Goal: Task Accomplishment & Management: Use online tool/utility

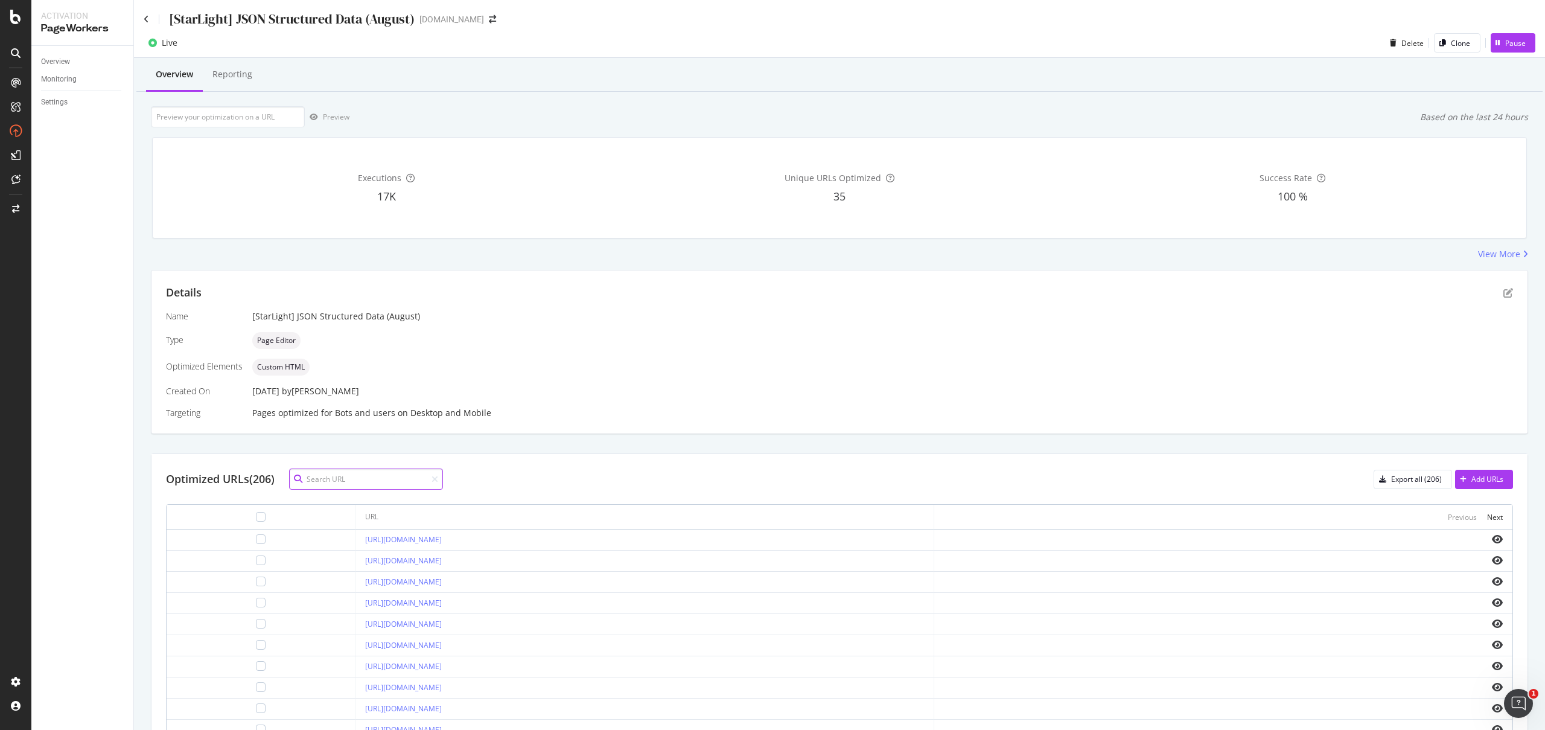
paste input "[URL][DOMAIN_NAME]"
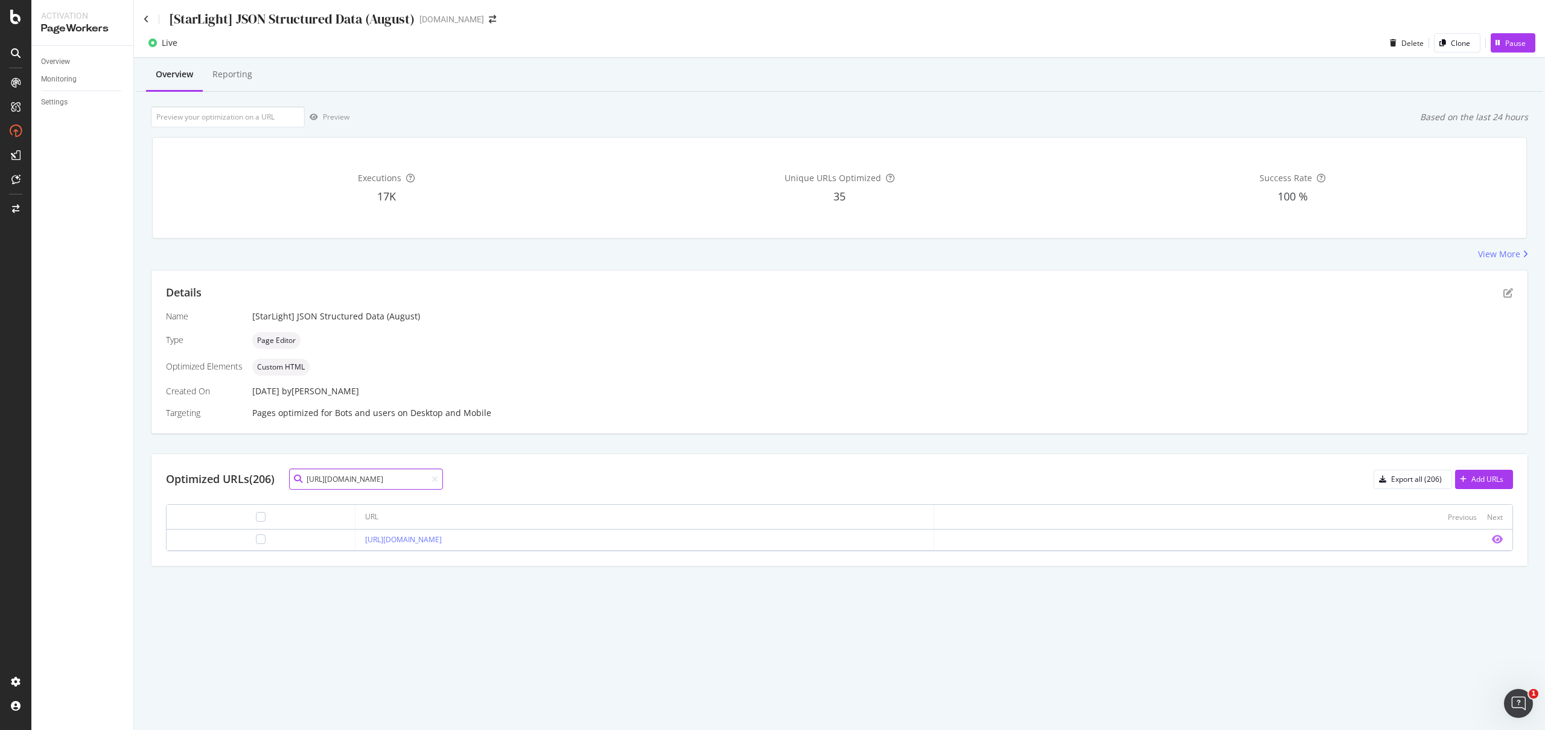
type input "https://consumer.starhub.com/personal/store/mobile-plans"
click at [1494, 540] on icon "eye" at bounding box center [1497, 539] width 11 height 10
click at [145, 19] on icon at bounding box center [146, 19] width 5 height 8
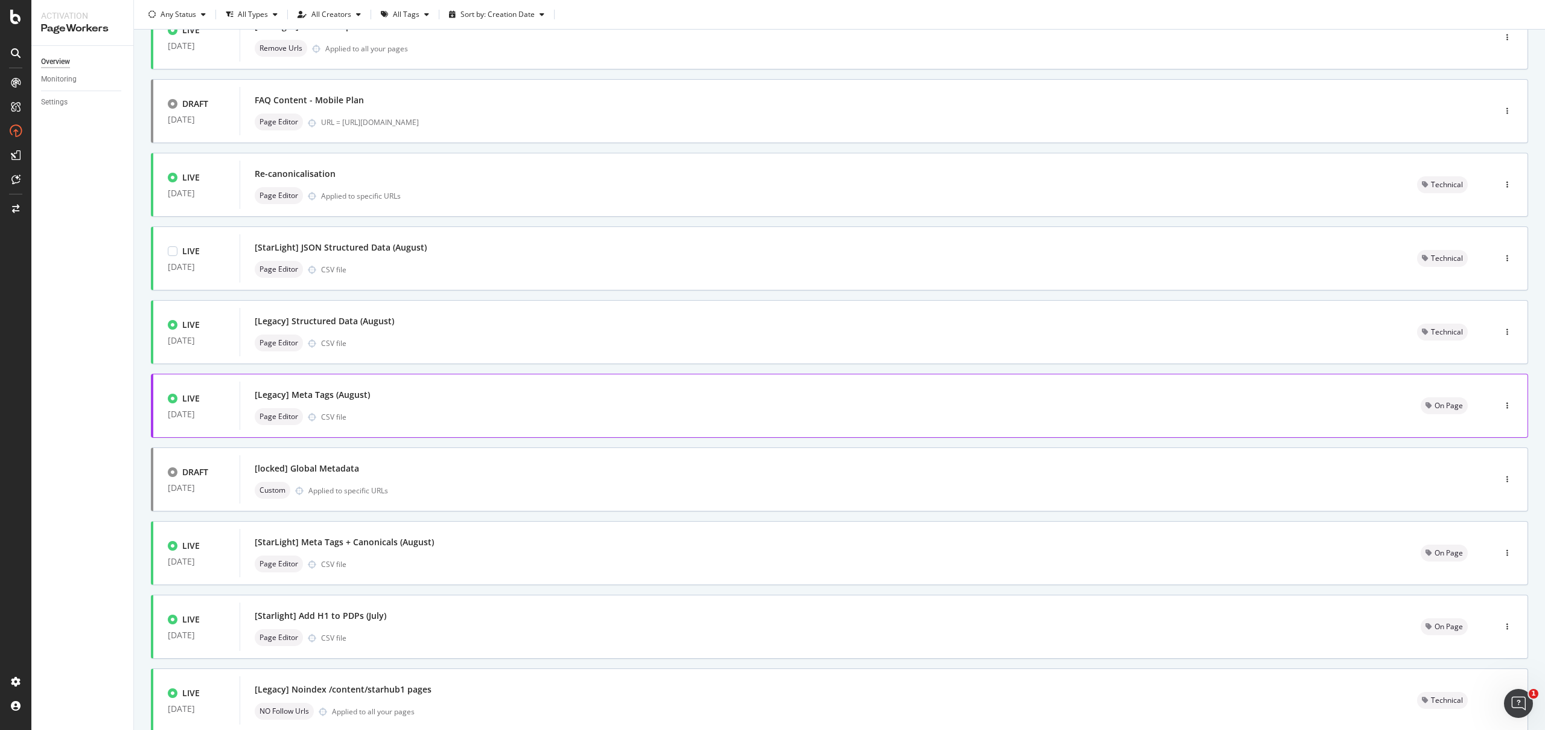
scroll to position [185, 0]
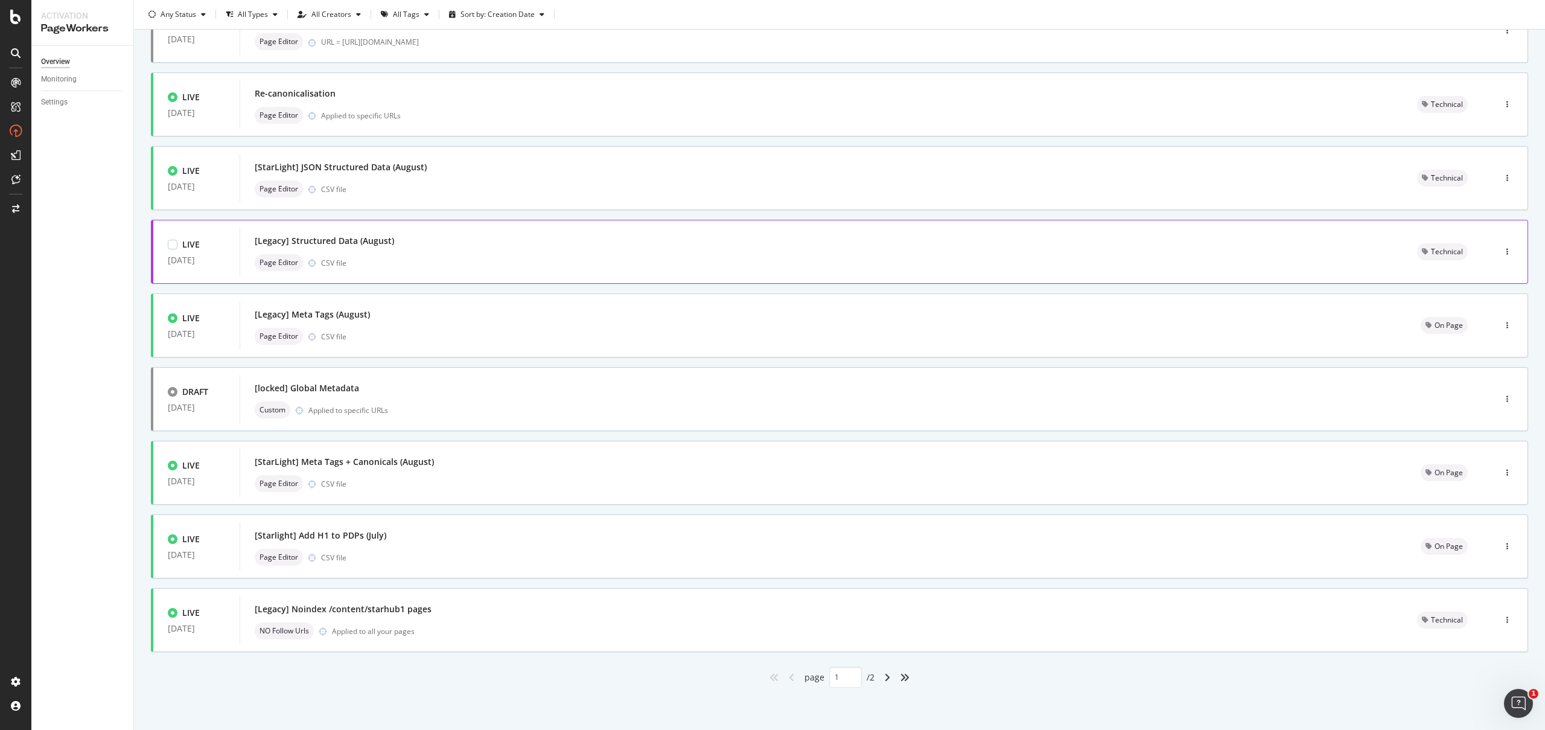
click at [404, 249] on div "[Legacy] Structured Data (August) Page Editor CSV file" at bounding box center [821, 251] width 1133 height 39
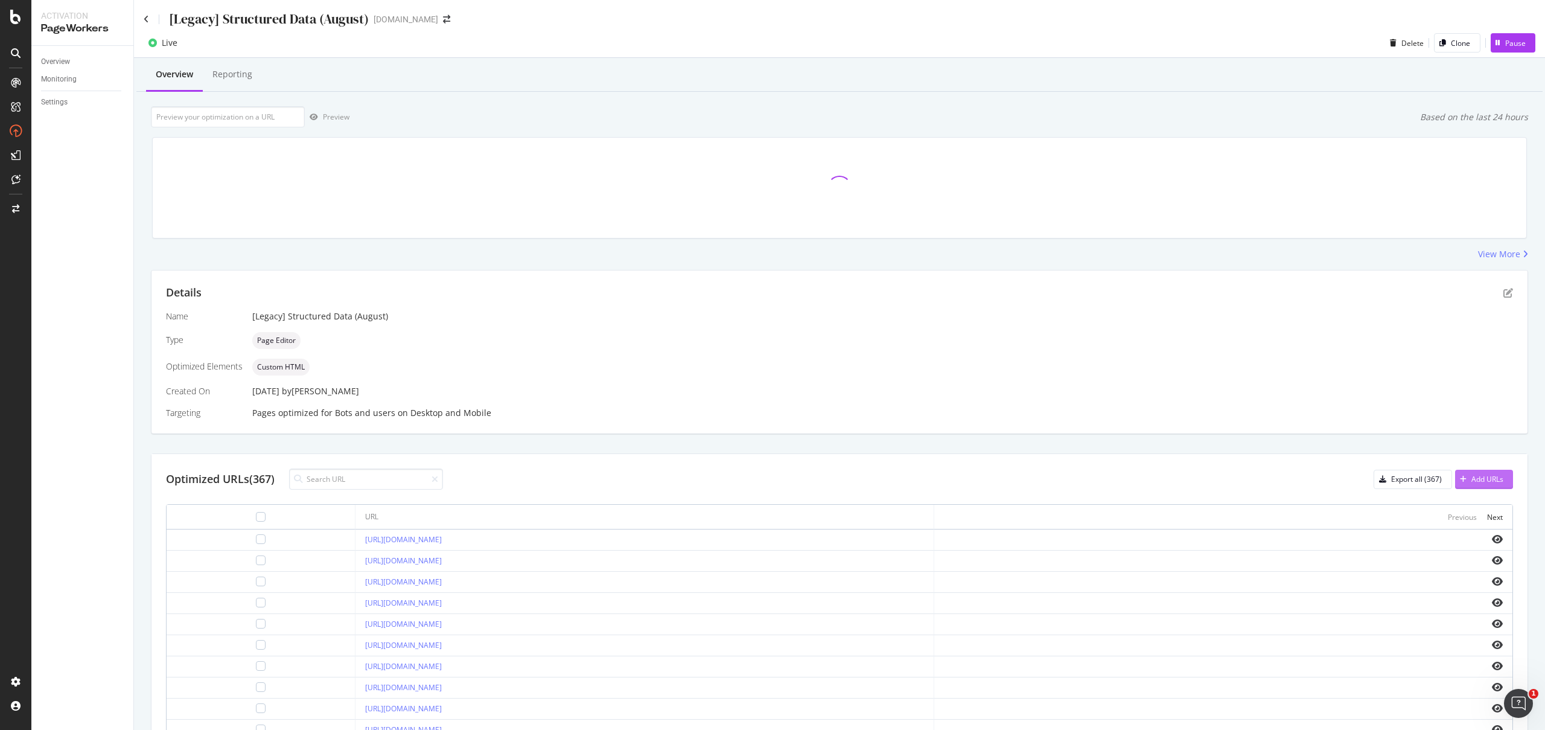
click at [1460, 476] on icon "button" at bounding box center [1463, 479] width 7 height 7
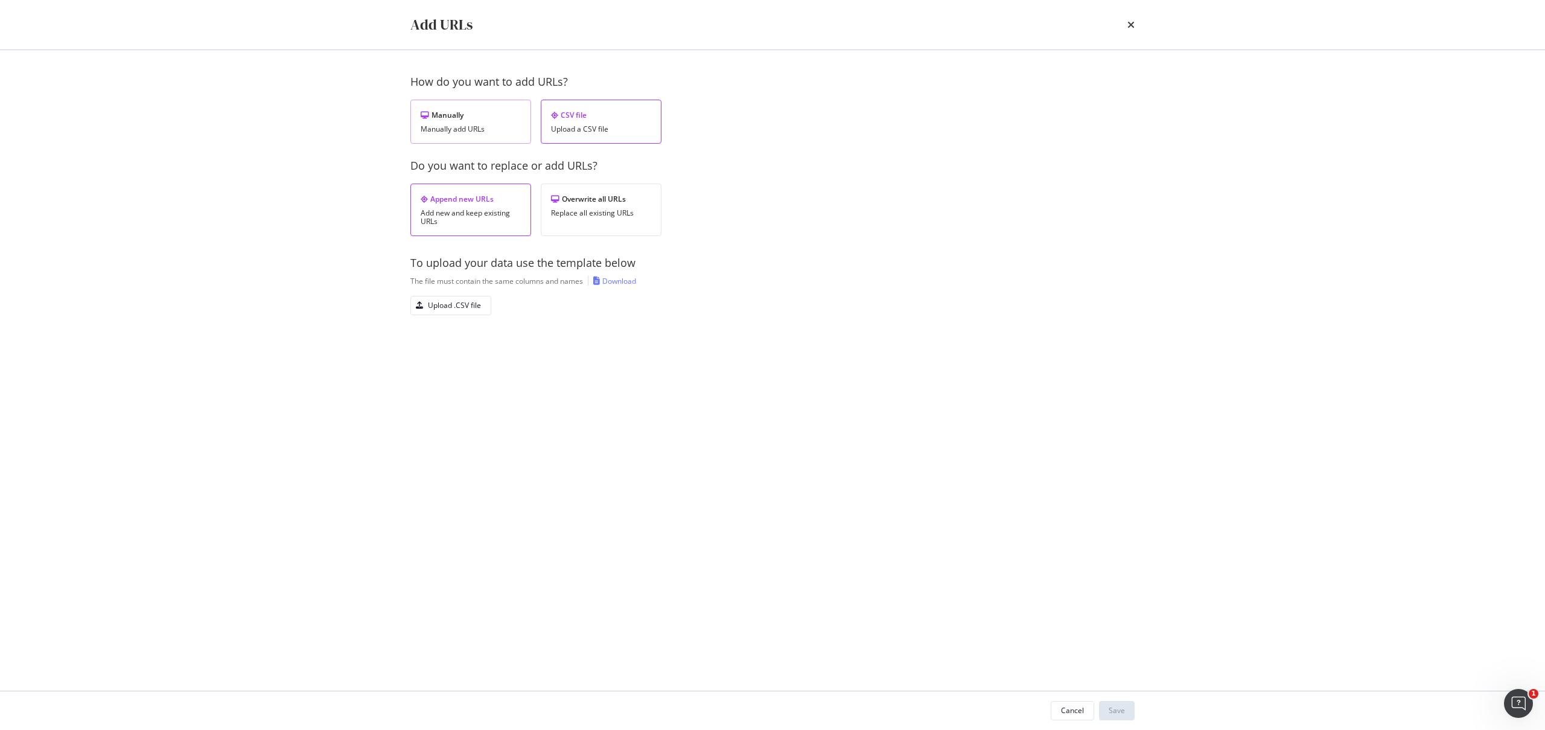
click at [474, 117] on div "Manually" at bounding box center [471, 115] width 100 height 10
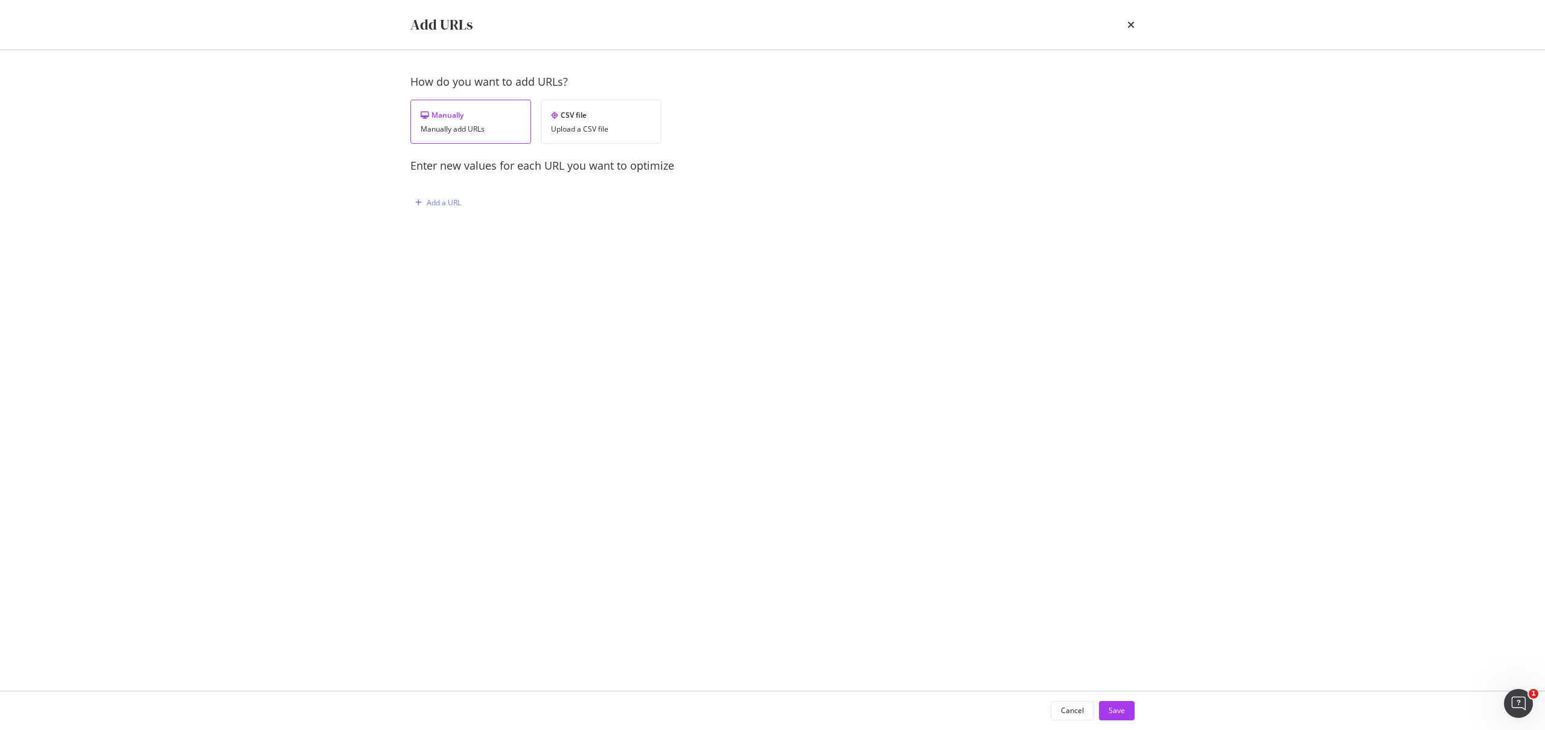
click at [414, 189] on div "How do you want to add URLs? Manually Manually add URLs CSV file Upload a CSV f…" at bounding box center [772, 155] width 724 height 162
click at [453, 205] on div "Add a URL" at bounding box center [444, 202] width 34 height 10
click at [474, 322] on input "modal" at bounding box center [573, 326] width 296 height 21
paste input "<loremi dolo="sitametcons/ad+elit"> { "@seddoei": "tempo://incidi.utl/", "@etdo…"
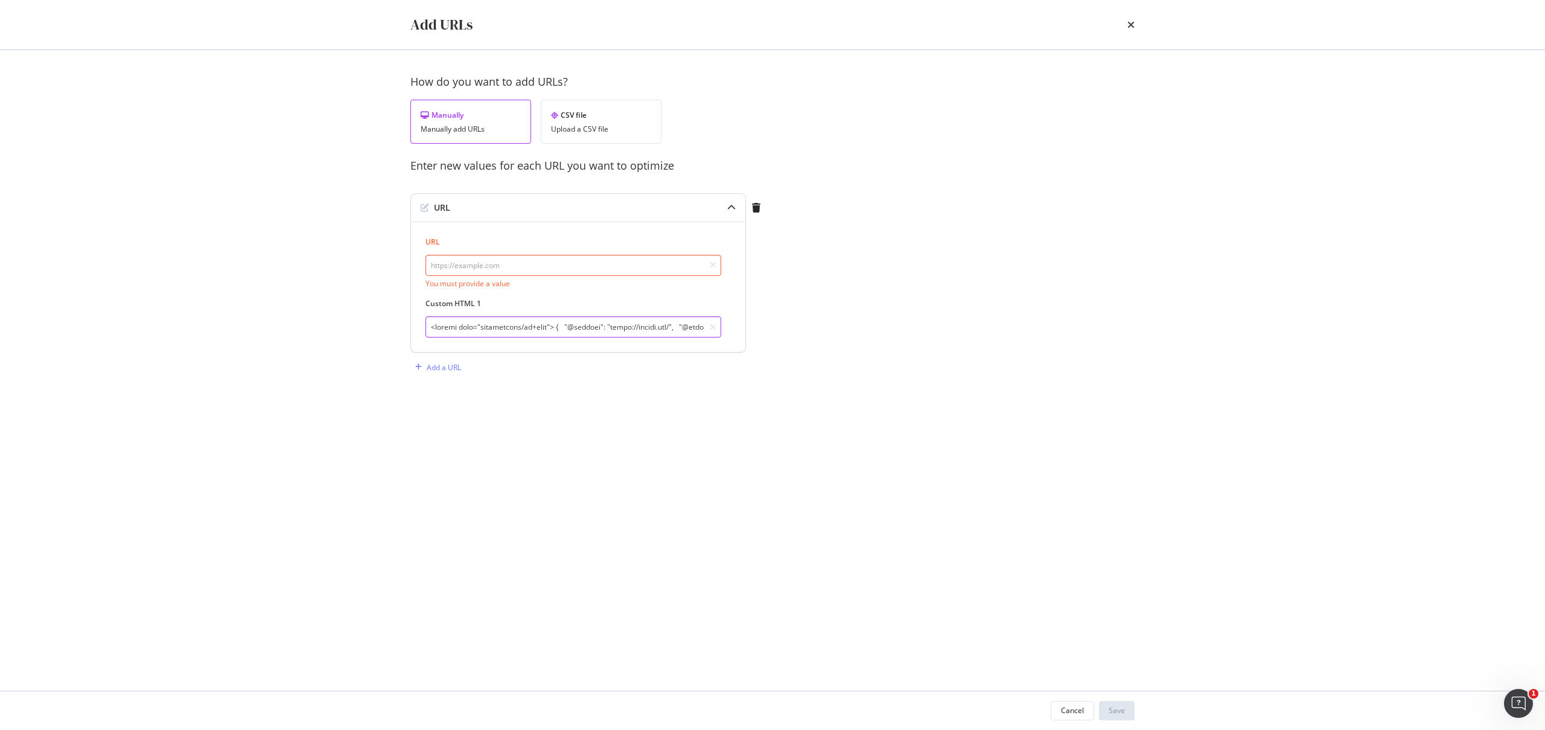
scroll to position [0, 7363]
type input "<loremi dolo="sitametcons/ad+elit"> { "@seddoei": "tempo://incidi.utl/", "@etdo…"
click at [503, 268] on input "modal" at bounding box center [573, 265] width 296 height 21
paste input "[URL][DOMAIN_NAME]"
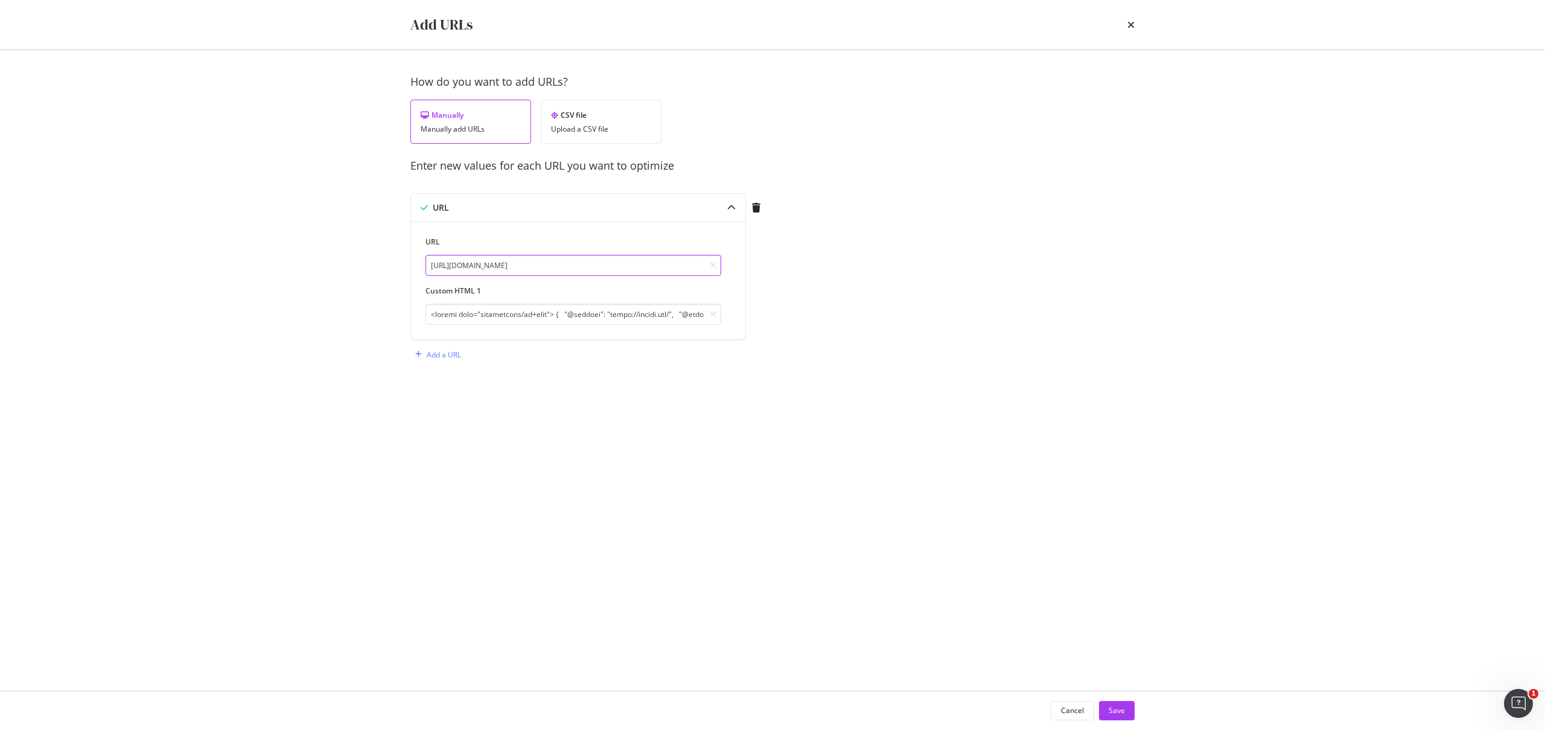
type input "[URL][DOMAIN_NAME]"
click at [771, 459] on div "How do you want to add URLs? Manually Manually add URLs CSV file Upload a CSV f…" at bounding box center [772, 370] width 724 height 592
click at [1123, 702] on div "Save" at bounding box center [1117, 710] width 16 height 18
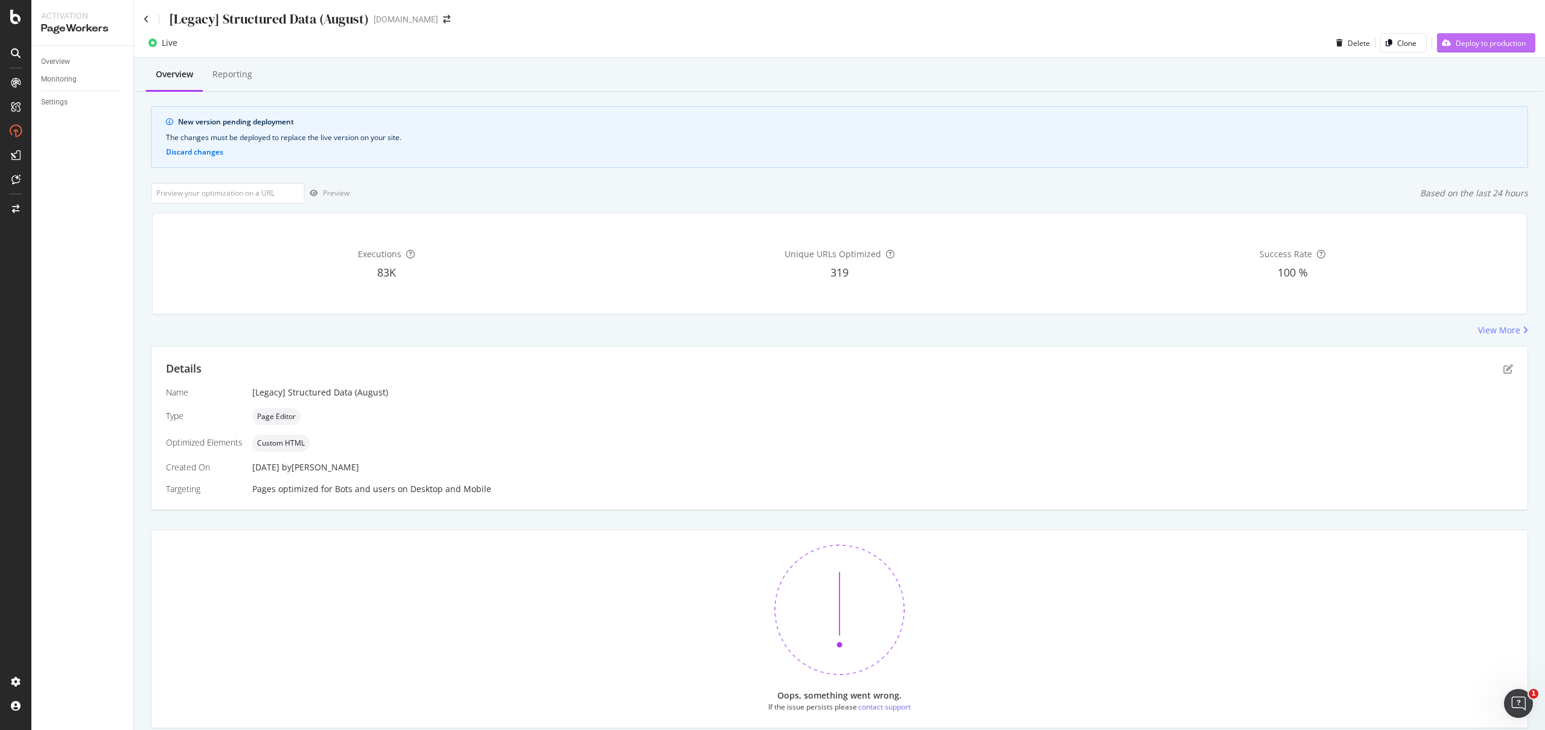
click at [1498, 39] on div "Deploy to production" at bounding box center [1491, 43] width 70 height 10
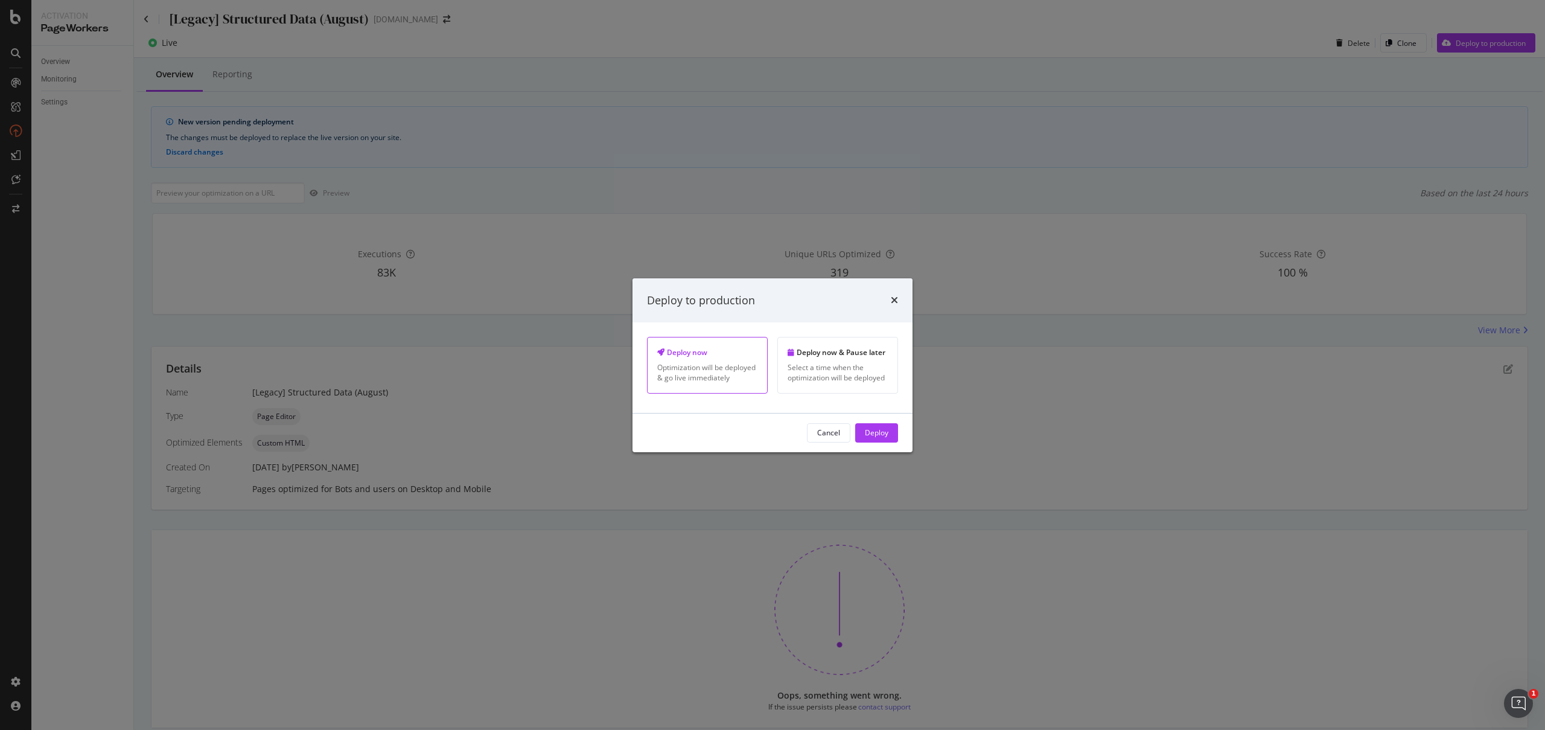
click at [873, 422] on div "Cancel Deploy" at bounding box center [772, 432] width 280 height 39
click at [871, 432] on div "Deploy" at bounding box center [877, 432] width 24 height 10
